Goal: Task Accomplishment & Management: Manage account settings

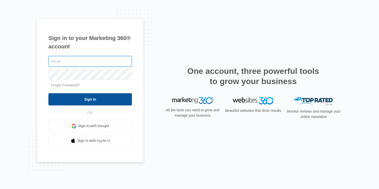
type input "[EMAIL_ADDRESS][DOMAIN_NAME]"
click at [109, 98] on input "Sign In" at bounding box center [90, 99] width 84 height 12
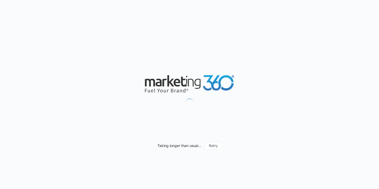
click at [111, 99] on div "Taking longer than usual... Retry" at bounding box center [189, 94] width 379 height 189
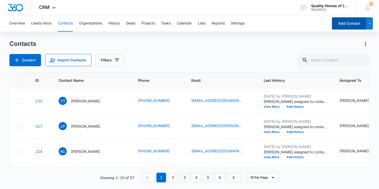
click at [349, 25] on button "Add Contact" at bounding box center [349, 23] width 34 height 12
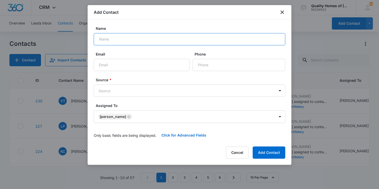
click at [260, 36] on input "Name" at bounding box center [190, 39] width 192 height 12
type input "c"
type input "Chandlier Holiday"
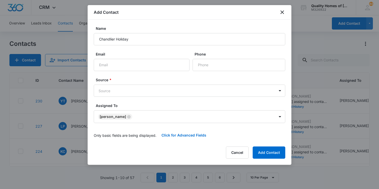
click at [242, 72] on form "Name Chandlier Holiday Email Phone Source * Source Assigned To Jack Simmons Onl…" at bounding box center [190, 84] width 192 height 116
click at [237, 65] on input "Phone" at bounding box center [239, 65] width 93 height 12
type input "(601) 454-5009"
click at [280, 90] on body "CRM Apps Reputation Websites Forms CRM Email Social Content Ads Intelligence Fi…" at bounding box center [189, 94] width 379 height 189
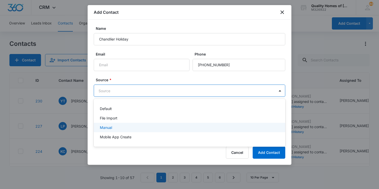
click at [113, 128] on div "Manual" at bounding box center [189, 127] width 178 height 5
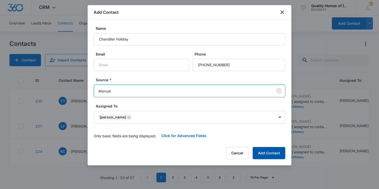
click at [270, 149] on button "Add Contact" at bounding box center [269, 153] width 33 height 12
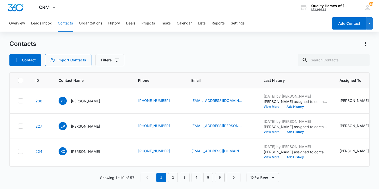
click at [371, 130] on main "Contacts Contact Import Contacts Filters ID Contact Name Phone Email Last Histo…" at bounding box center [189, 114] width 379 height 149
click at [90, 112] on td "YT Yvette Tillman" at bounding box center [91, 100] width 79 height 25
click at [88, 102] on p "Yvette Tillman" at bounding box center [85, 100] width 29 height 5
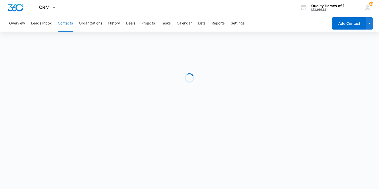
click at [97, 102] on div "Loading" at bounding box center [189, 78] width 360 height 76
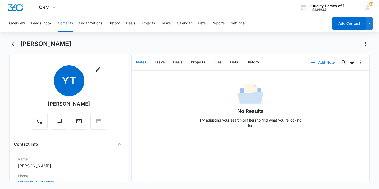
click at [320, 67] on button "Add Note" at bounding box center [323, 62] width 34 height 12
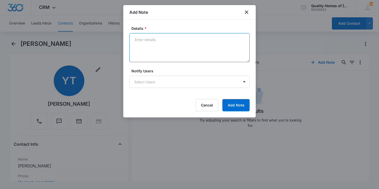
click at [195, 43] on textarea "Details *" at bounding box center [189, 47] width 120 height 29
type textarea "Called and left voicemail"
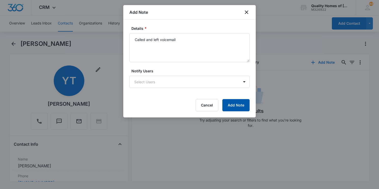
click at [238, 101] on button "Add Note" at bounding box center [235, 105] width 27 height 12
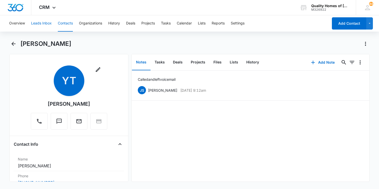
click at [42, 24] on button "Leads Inbox" at bounding box center [41, 23] width 21 height 16
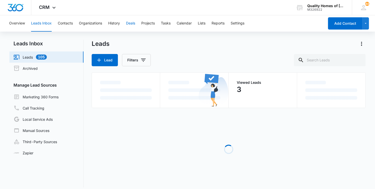
click at [132, 26] on button "Deals" at bounding box center [130, 23] width 9 height 16
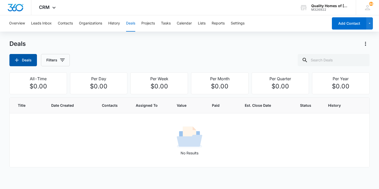
click at [21, 61] on button "Deals" at bounding box center [23, 60] width 28 height 12
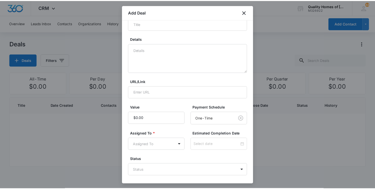
scroll to position [62, 0]
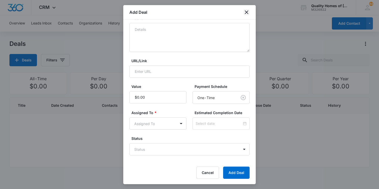
click at [248, 10] on icon "close" at bounding box center [247, 12] width 6 height 6
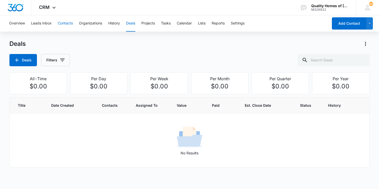
click at [63, 23] on button "Contacts" at bounding box center [65, 23] width 15 height 16
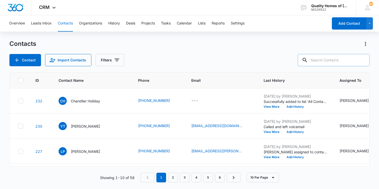
click at [320, 63] on input "text" at bounding box center [334, 60] width 72 height 12
click at [92, 100] on p "Chandlier Holiday" at bounding box center [85, 100] width 29 height 5
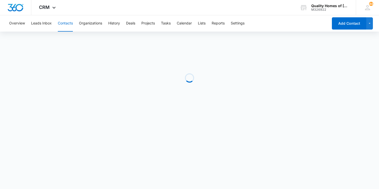
click at [93, 101] on div "Loading" at bounding box center [189, 78] width 360 height 76
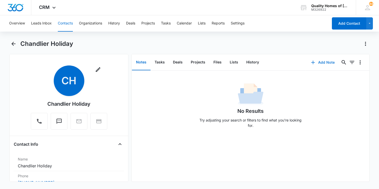
click at [318, 62] on button "Add Note" at bounding box center [323, 62] width 34 height 12
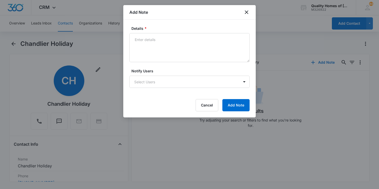
click at [259, 60] on div at bounding box center [189, 94] width 379 height 189
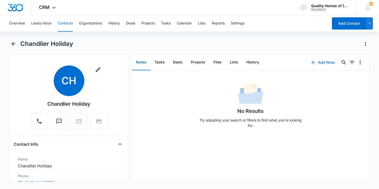
click at [317, 60] on button "Add Note" at bounding box center [323, 62] width 34 height 12
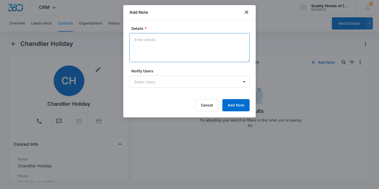
click at [186, 46] on textarea "Details *" at bounding box center [189, 47] width 120 height 29
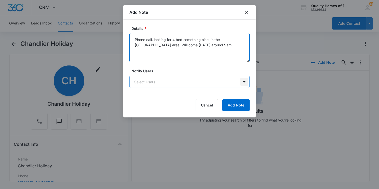
type textarea "Phone call. looking for 4 bed something nice. in the raligh area. Will come Sat…"
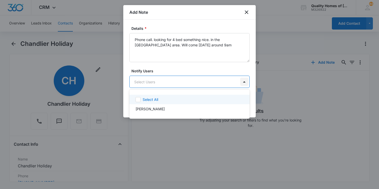
click at [246, 82] on body "CRM Apps Reputation Websites Forms CRM Email Social Content Ads Intelligence Fi…" at bounding box center [189, 94] width 379 height 189
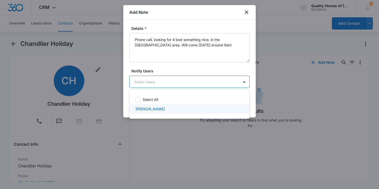
click at [175, 108] on div "Jack Simmons" at bounding box center [189, 108] width 107 height 5
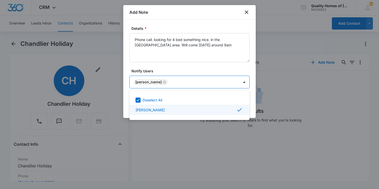
click at [172, 109] on div "Jack Simmons" at bounding box center [189, 110] width 107 height 6
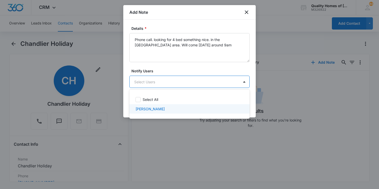
click at [145, 111] on p "Jack Simmons" at bounding box center [150, 108] width 29 height 5
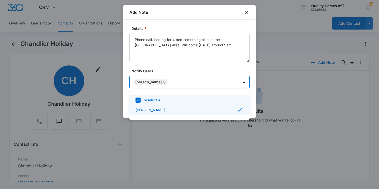
click at [249, 68] on div at bounding box center [189, 94] width 379 height 189
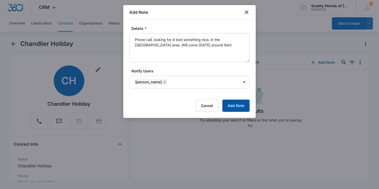
click at [238, 107] on button "Add Note" at bounding box center [235, 106] width 27 height 12
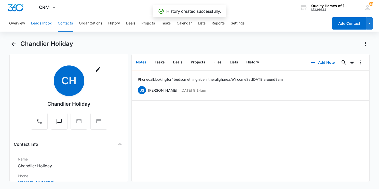
click at [42, 24] on button "Leads Inbox" at bounding box center [41, 23] width 21 height 16
